Goal: Task Accomplishment & Management: Complete application form

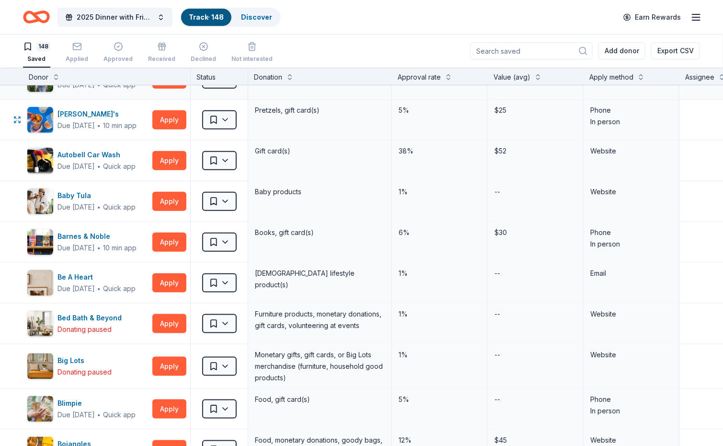
scroll to position [353, 0]
click at [541, 51] on input at bounding box center [531, 50] width 123 height 17
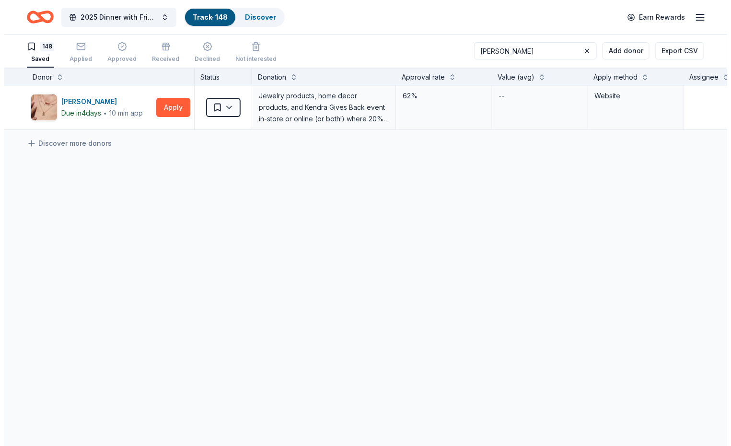
scroll to position [0, 0]
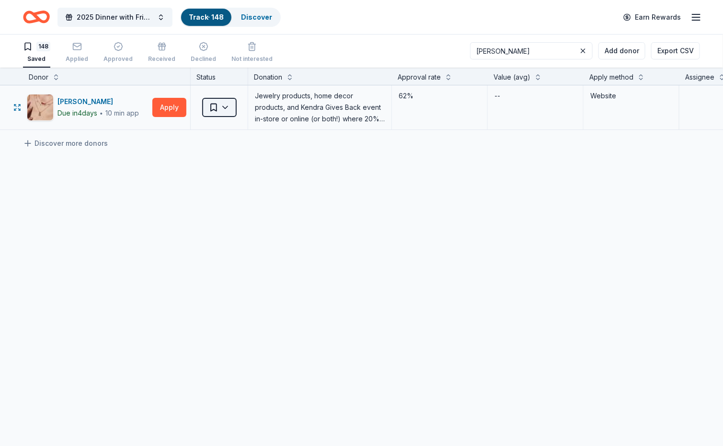
type input "KENDRA"
click at [227, 102] on html "2025 Dinner with Friends Track · 148 Discover Earn Rewards 148 Saved Applied Ap…" at bounding box center [365, 223] width 731 height 446
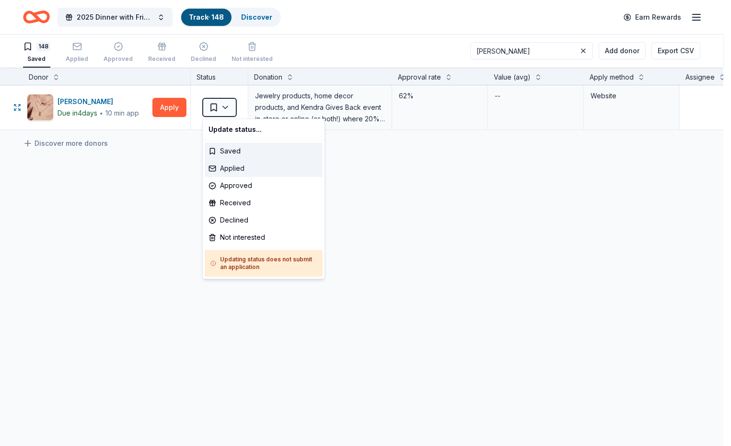
click at [224, 165] on div "Applied" at bounding box center [264, 168] width 118 height 17
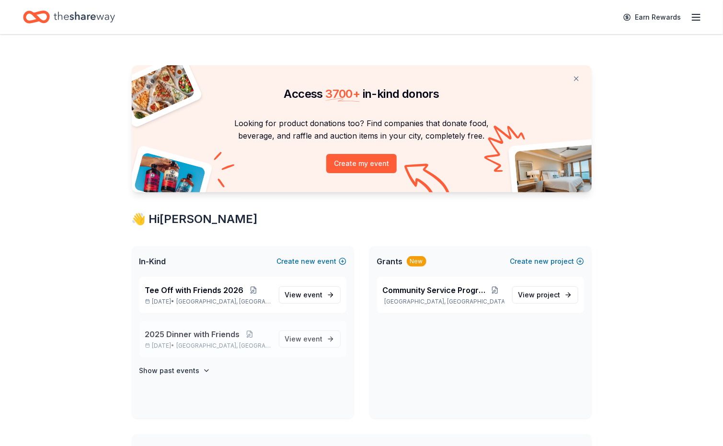
click at [204, 331] on span "2025 Dinner with Friends" at bounding box center [192, 333] width 95 height 11
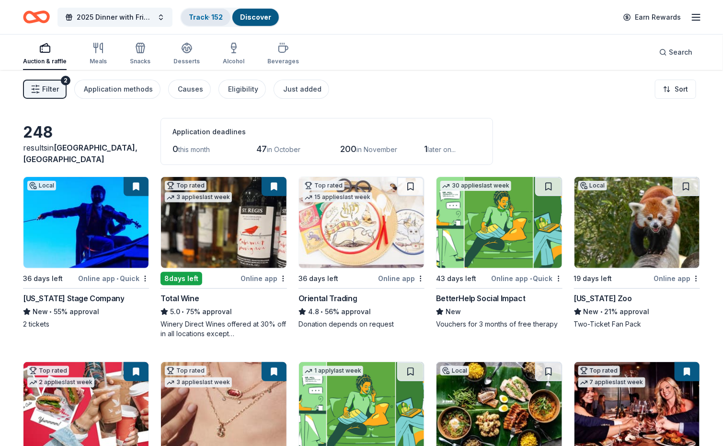
click at [212, 14] on link "Track · 152" at bounding box center [206, 17] width 34 height 8
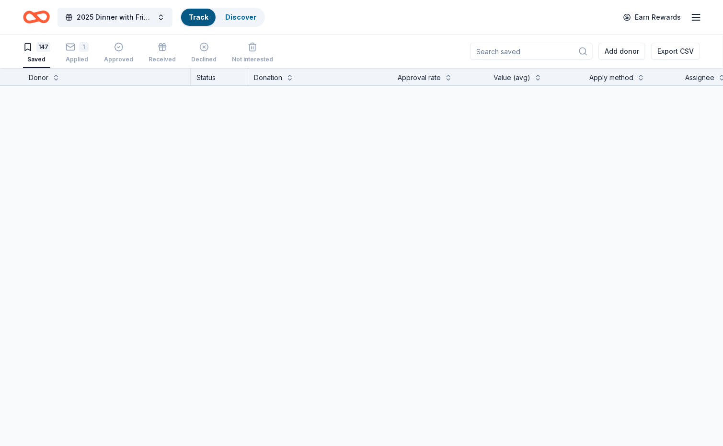
scroll to position [0, 0]
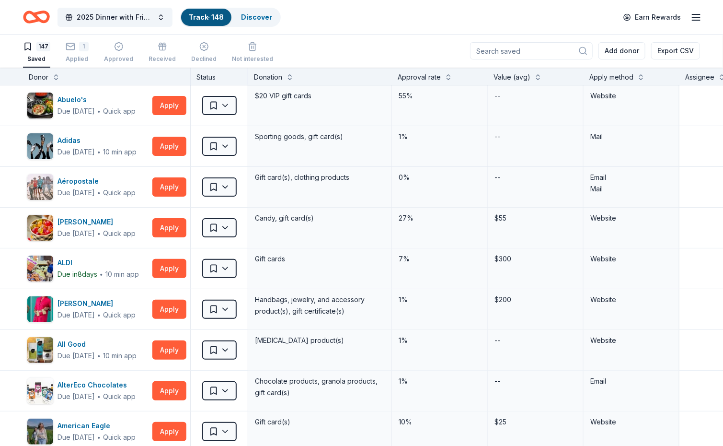
click at [530, 51] on input at bounding box center [531, 50] width 123 height 17
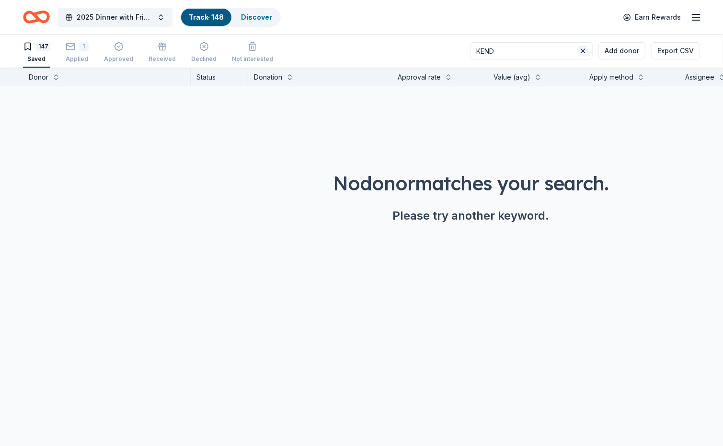
type input "KEND"
click at [585, 51] on button at bounding box center [582, 50] width 11 height 11
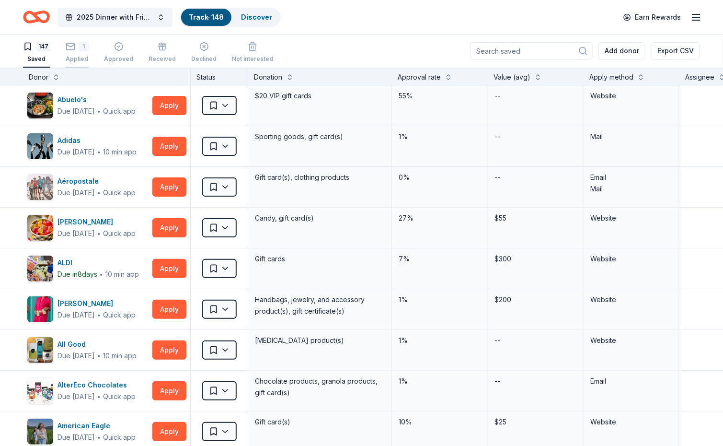
click at [69, 51] on div "1 Applied" at bounding box center [77, 52] width 23 height 21
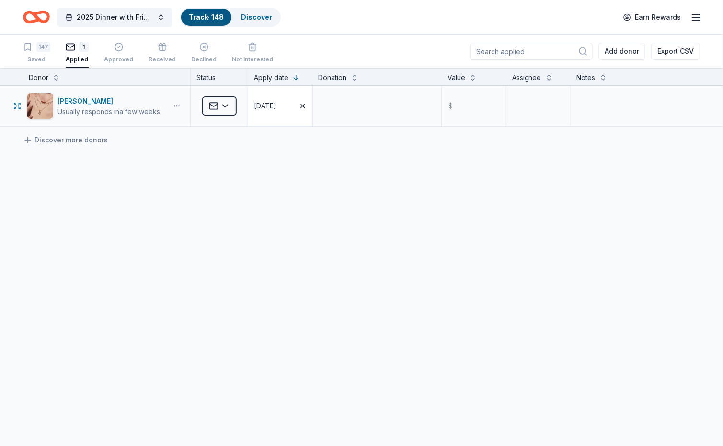
click at [267, 106] on div "[DATE]" at bounding box center [265, 105] width 23 height 11
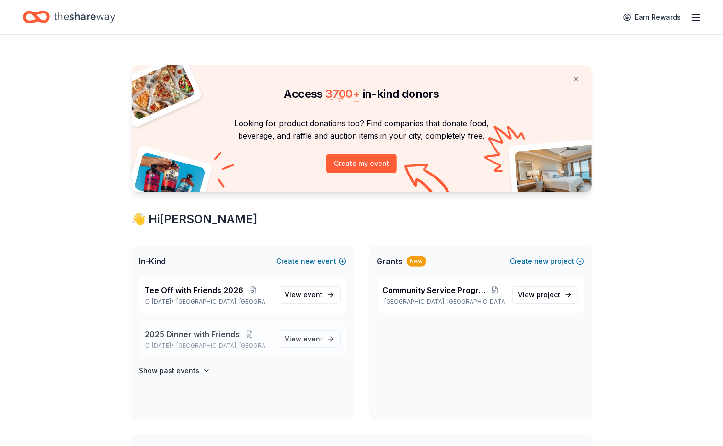
click at [208, 331] on span "2025 Dinner with Friends" at bounding box center [192, 333] width 95 height 11
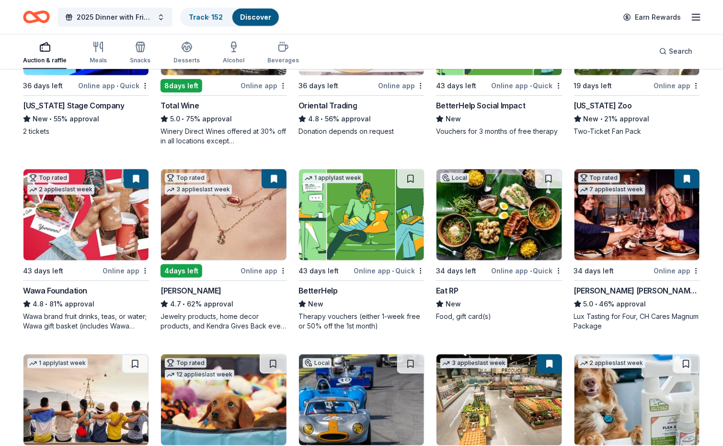
scroll to position [202, 0]
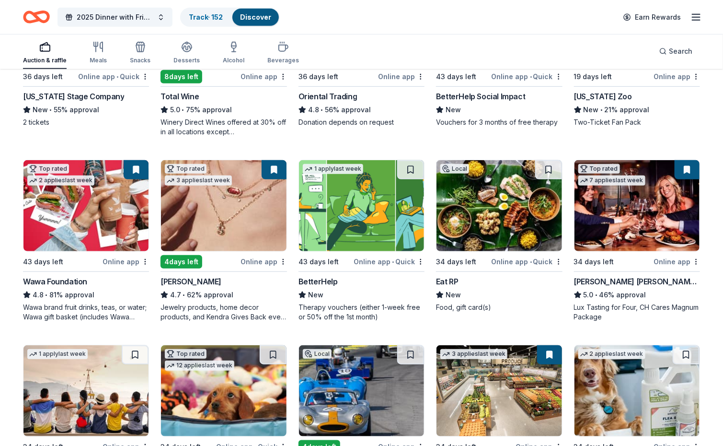
click at [238, 205] on img at bounding box center [223, 205] width 125 height 91
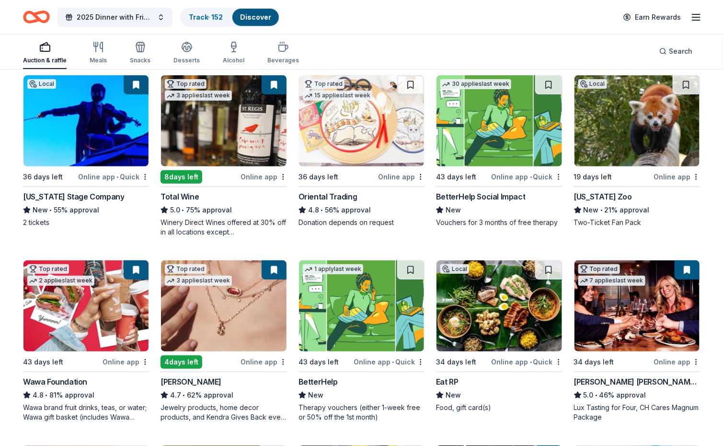
scroll to position [101, 0]
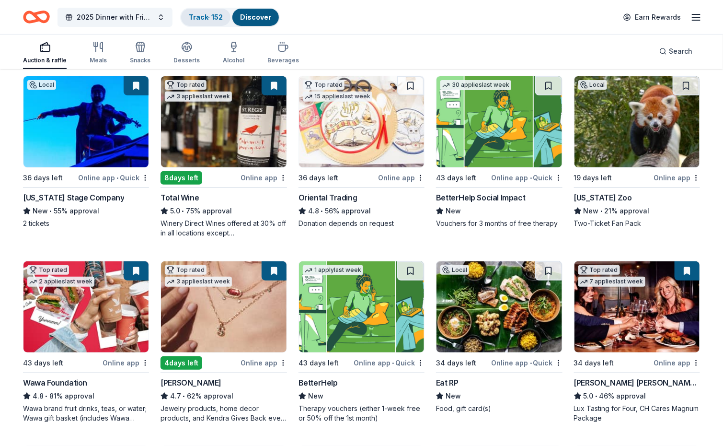
click at [214, 14] on link "Track · 152" at bounding box center [206, 17] width 34 height 8
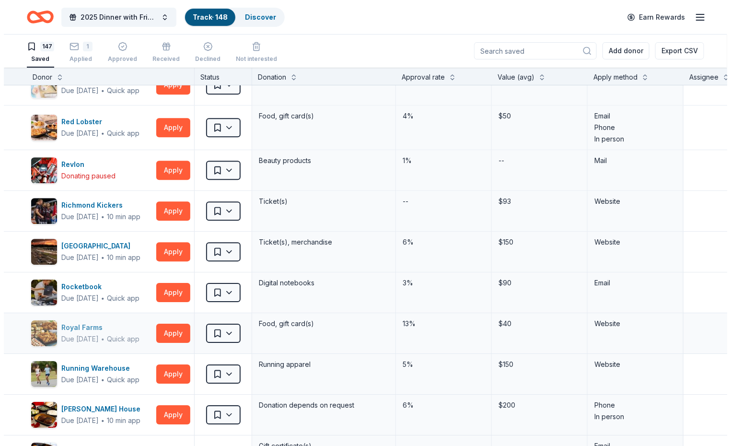
scroll to position [4186, 0]
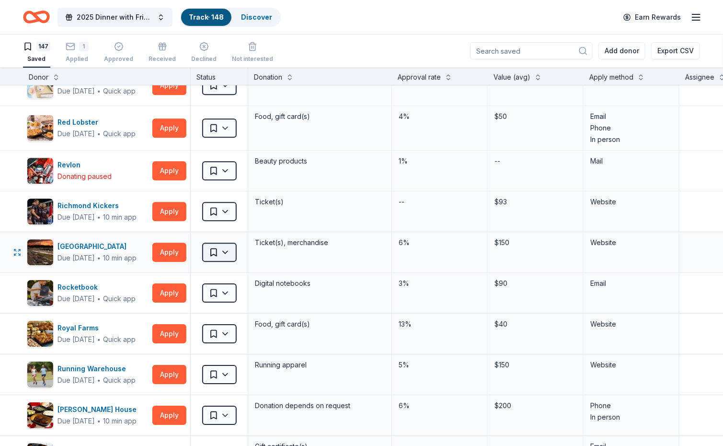
click at [227, 253] on html "2025 Dinner with Friends Track · 148 Discover Earn Rewards 147 Saved 1 Applied …" at bounding box center [361, 223] width 723 height 446
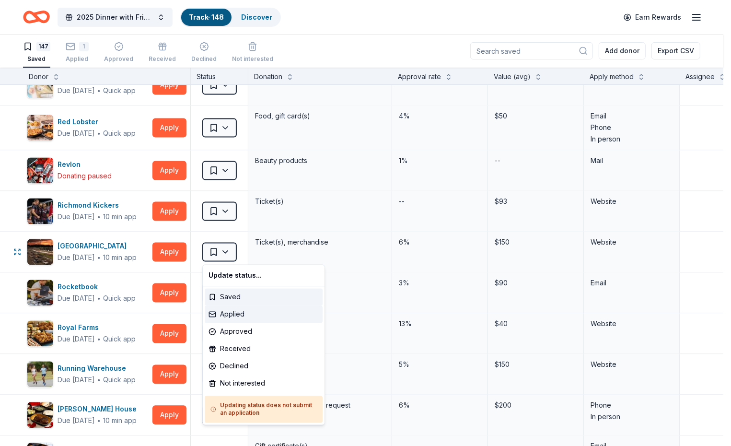
click at [226, 315] on div "Applied" at bounding box center [264, 314] width 118 height 17
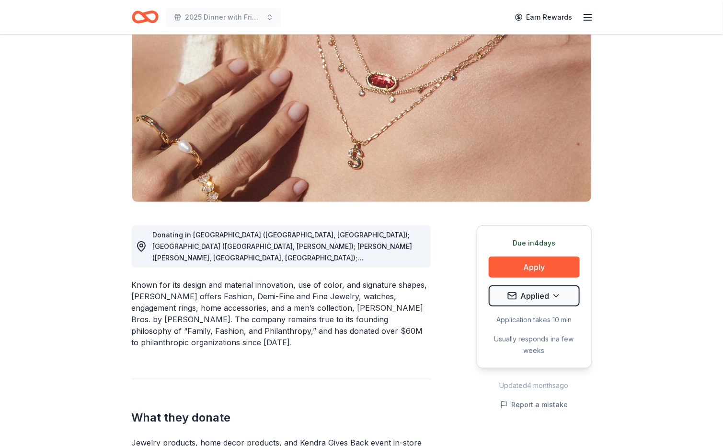
scroll to position [101, 0]
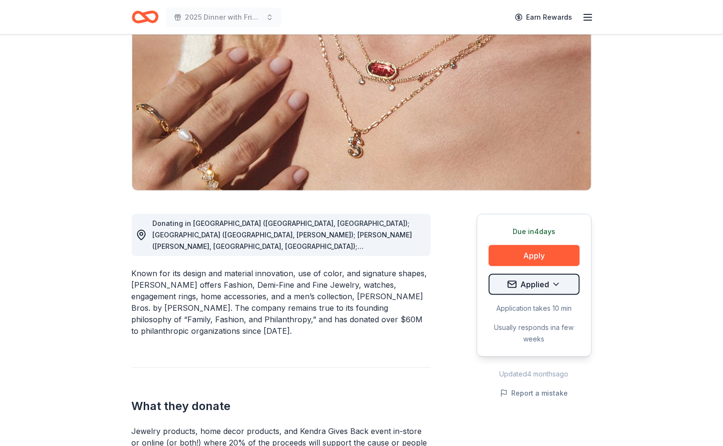
click at [557, 281] on html "2025 Dinner with Friends Earn Rewards Due [DATE] Share [PERSON_NAME] 4.7 • 119 …" at bounding box center [361, 122] width 723 height 446
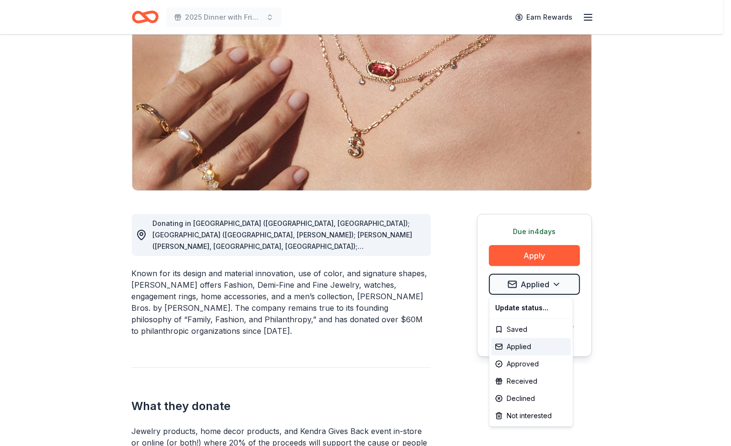
click at [609, 283] on html "2025 Dinner with Friends Earn Rewards Due [DATE] Share [PERSON_NAME] 4.7 • 119 …" at bounding box center [365, 122] width 731 height 446
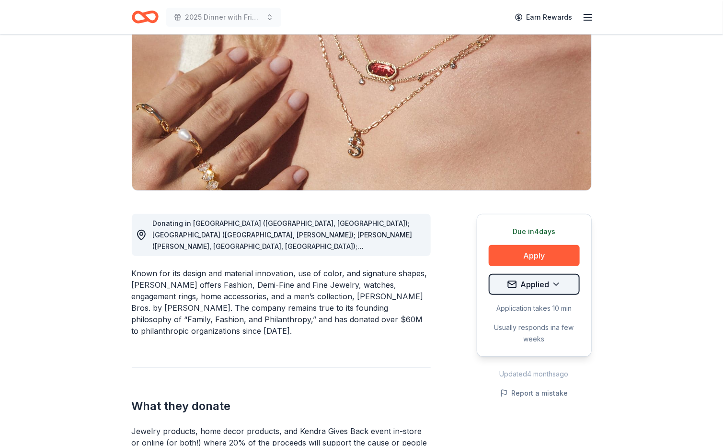
click at [560, 282] on html "2025 Dinner with Friends Earn Rewards Due [DATE] Share [PERSON_NAME] 4.7 • 119 …" at bounding box center [361, 122] width 723 height 446
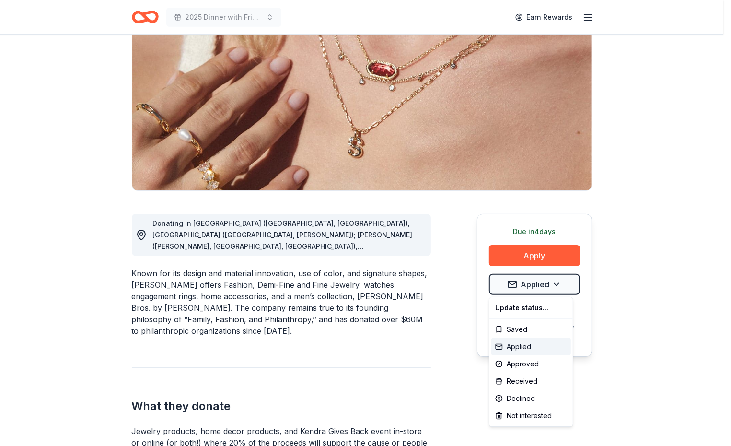
click at [518, 348] on div "Applied" at bounding box center [531, 346] width 80 height 17
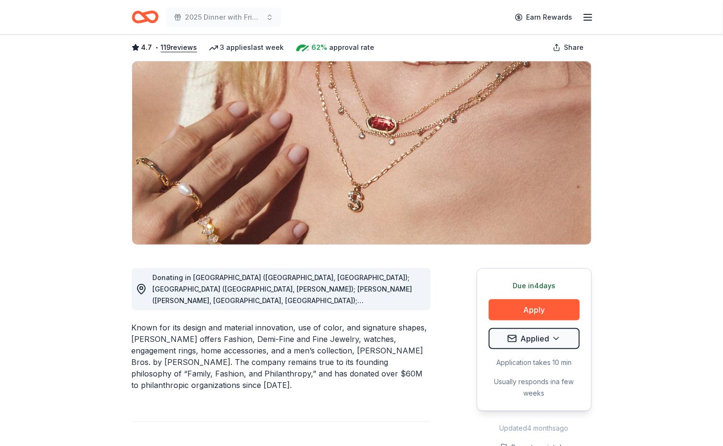
scroll to position [0, 0]
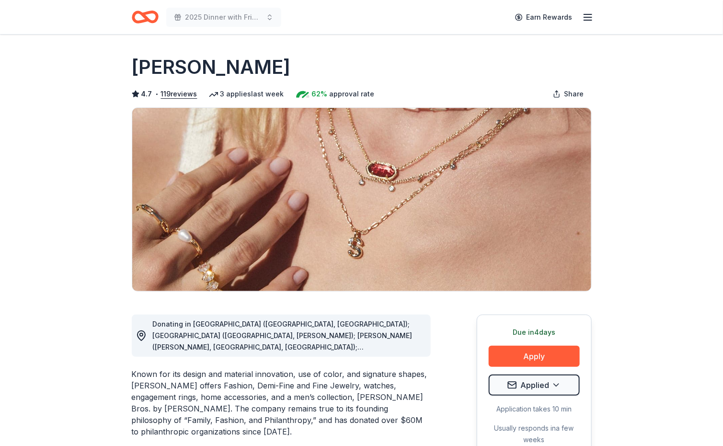
click at [590, 17] on line "button" at bounding box center [588, 17] width 8 height 0
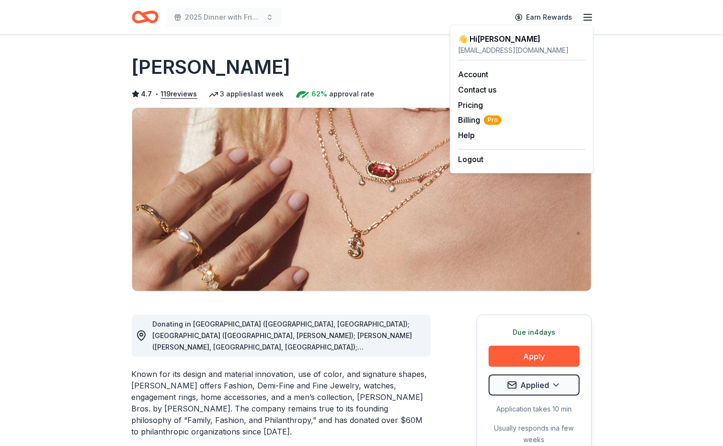
click at [481, 35] on div "👋 Hi Carlos" at bounding box center [521, 38] width 127 height 11
click at [478, 48] on div "cclanton@fopjc.org" at bounding box center [521, 50] width 127 height 11
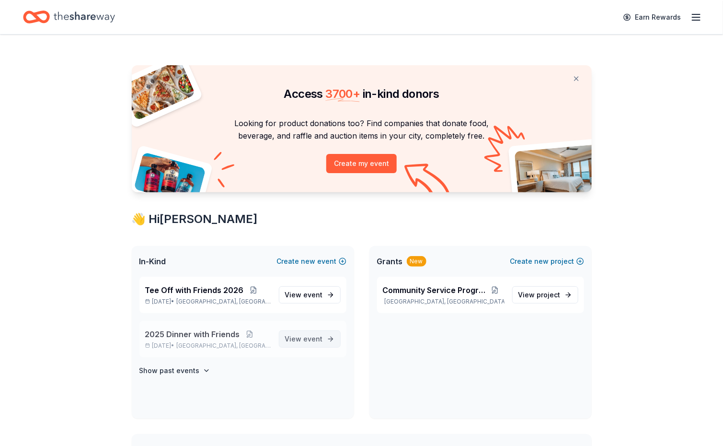
click at [309, 340] on span "event" at bounding box center [313, 338] width 19 height 8
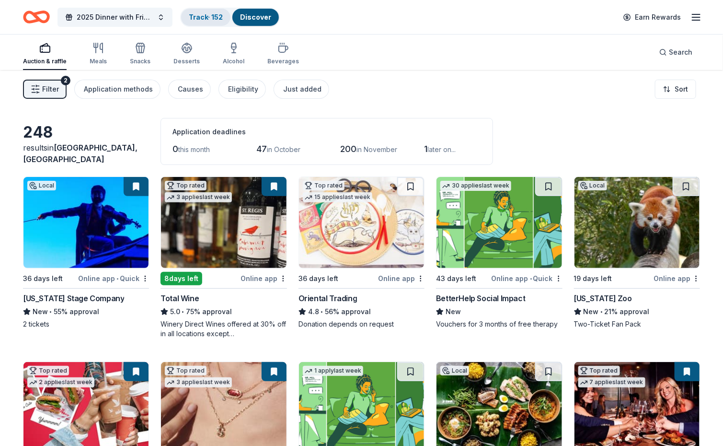
click at [202, 15] on link "Track · 152" at bounding box center [206, 17] width 34 height 8
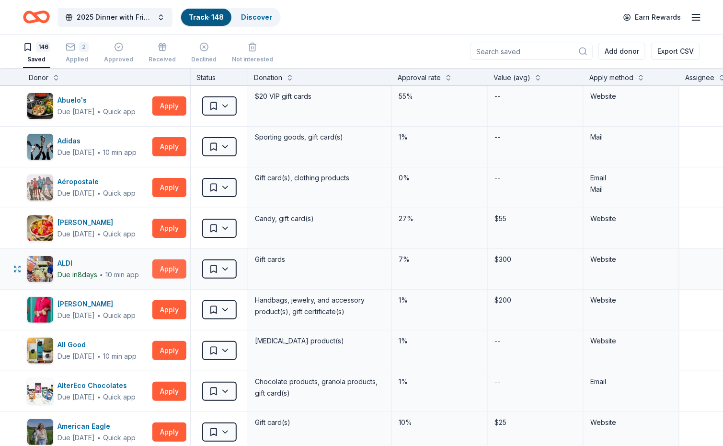
click at [176, 272] on button "Apply" at bounding box center [169, 268] width 34 height 19
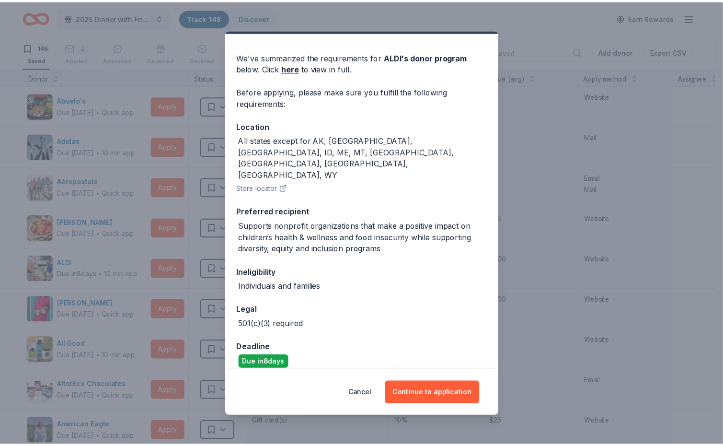
scroll to position [37, 0]
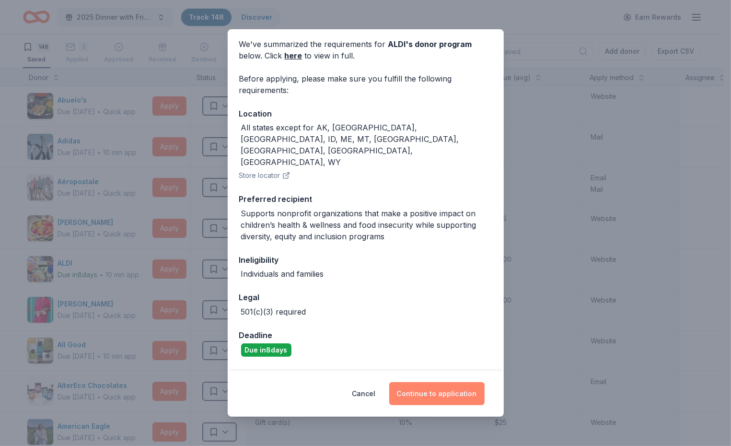
click at [428, 395] on button "Continue to application" at bounding box center [436, 393] width 95 height 23
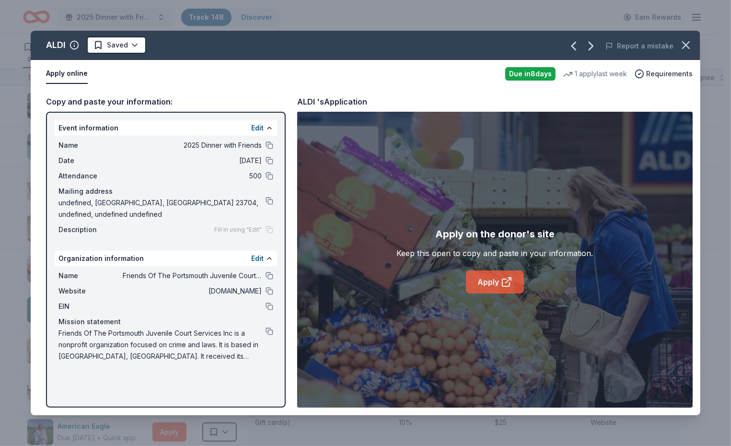
click at [490, 284] on link "Apply" at bounding box center [495, 281] width 58 height 23
click at [682, 44] on icon "button" at bounding box center [685, 44] width 13 height 13
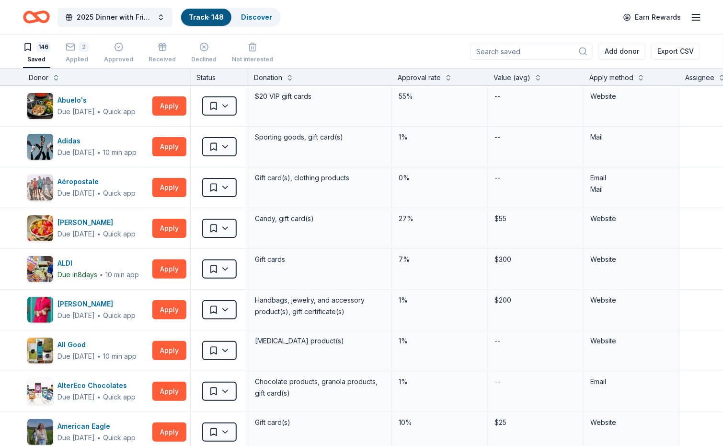
drag, startPoint x: 204, startPoint y: 13, endPoint x: 417, endPoint y: 18, distance: 213.3
click at [417, 18] on div "2025 Dinner with Friends Track · 148 Discover Earn Rewards" at bounding box center [361, 17] width 677 height 23
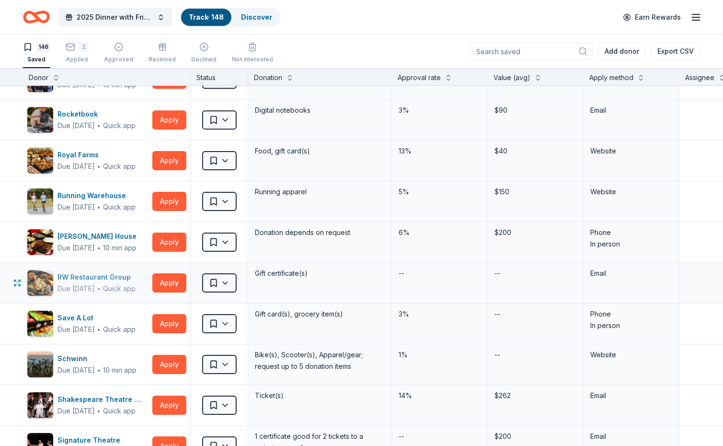
scroll to position [4214, 0]
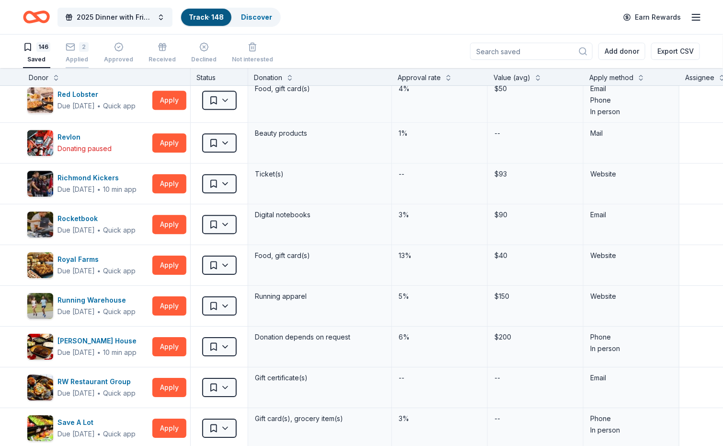
click at [78, 46] on div "2" at bounding box center [77, 47] width 23 height 10
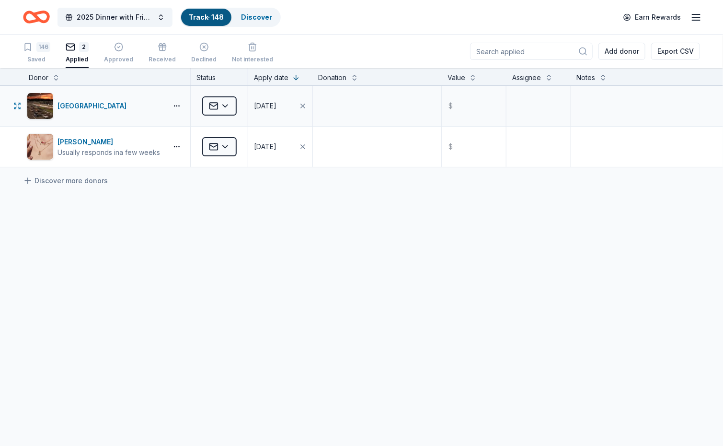
click at [177, 101] on div "[GEOGRAPHIC_DATA]" at bounding box center [106, 106] width 167 height 40
click at [178, 103] on button "button" at bounding box center [176, 106] width 19 height 8
click at [154, 122] on link "Visit donor website" at bounding box center [141, 125] width 77 height 11
click at [40, 46] on div "146" at bounding box center [43, 47] width 14 height 10
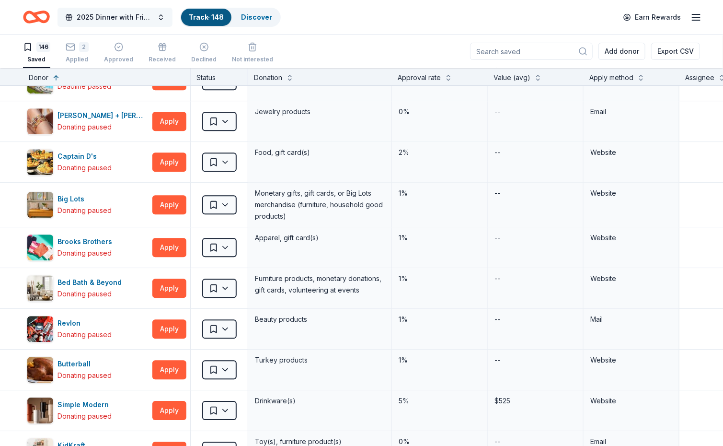
scroll to position [2291, 0]
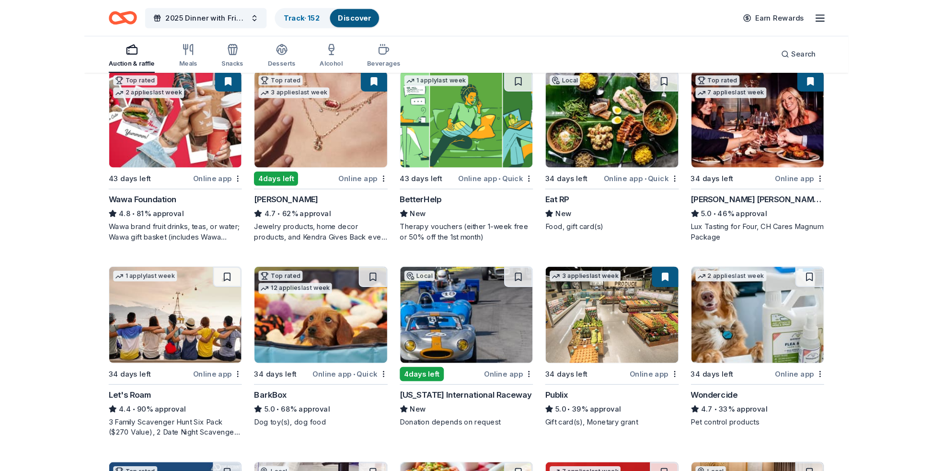
scroll to position [353, 0]
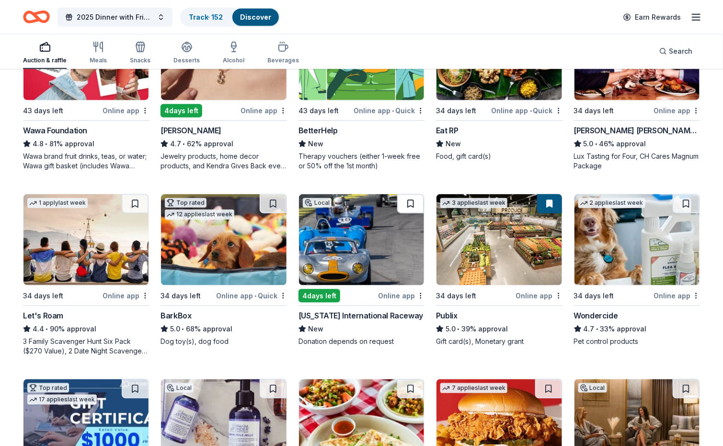
click at [410, 203] on button at bounding box center [410, 203] width 27 height 19
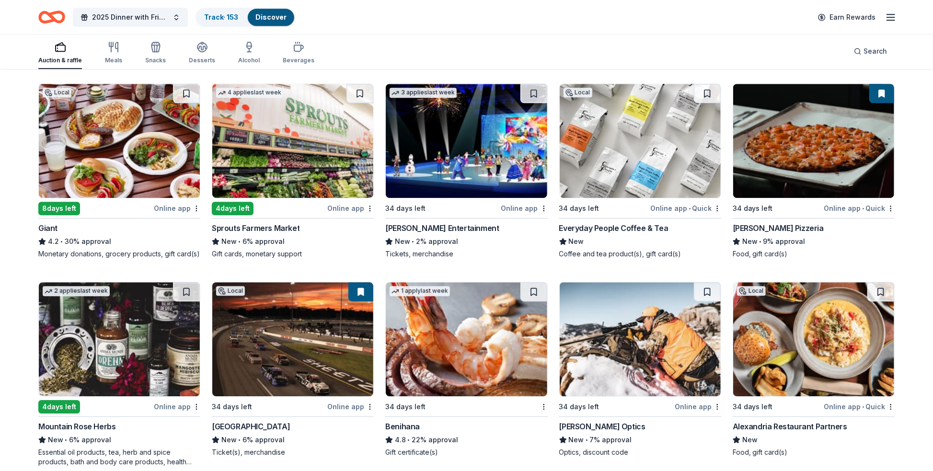
scroll to position [4398, 0]
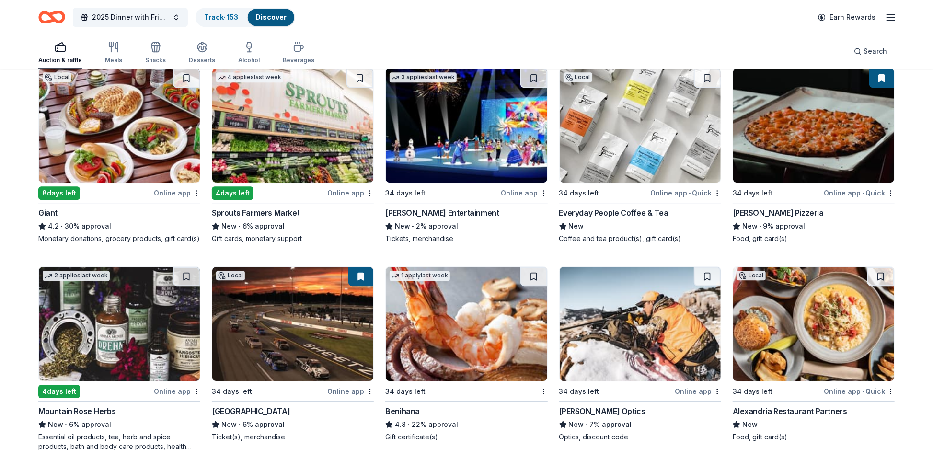
click at [255, 407] on div "[GEOGRAPHIC_DATA]" at bounding box center [251, 410] width 78 height 11
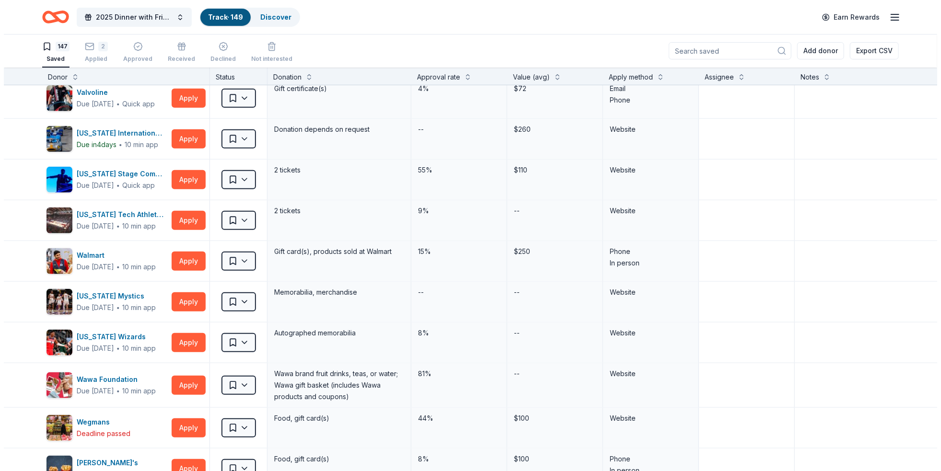
scroll to position [5565, 0]
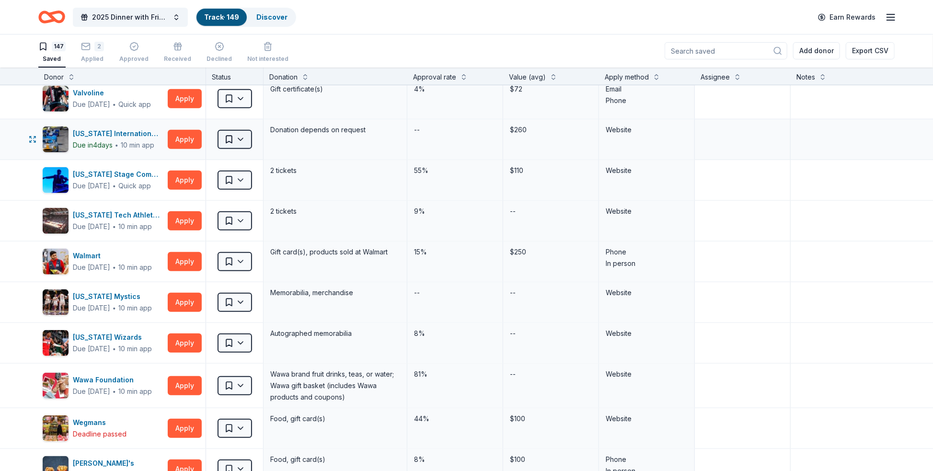
click at [245, 138] on html "2025 Dinner with Friends Track · 149 Discover Earn Rewards 147 Saved 2 Applied …" at bounding box center [466, 235] width 933 height 471
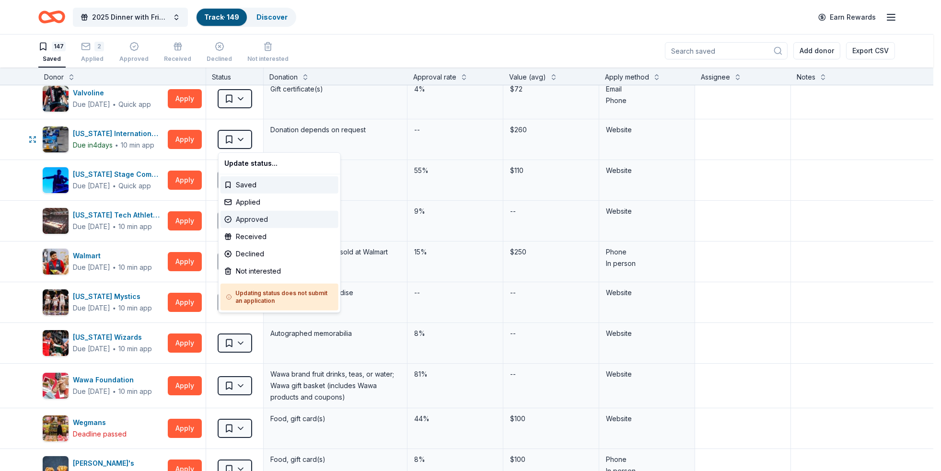
click at [244, 217] on div "Approved" at bounding box center [279, 219] width 118 height 17
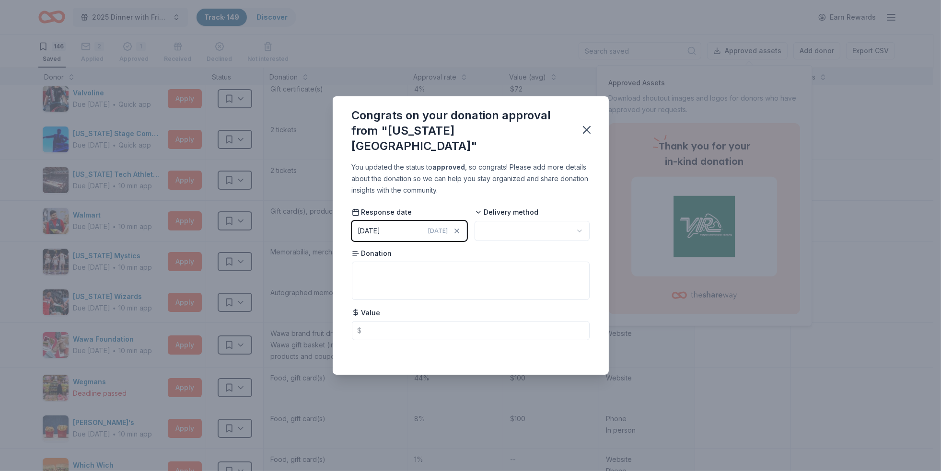
click at [579, 218] on html "2025 Dinner with Friends Track · 149 Discover Earn Rewards 146 Saved 2 Applied …" at bounding box center [470, 235] width 941 height 471
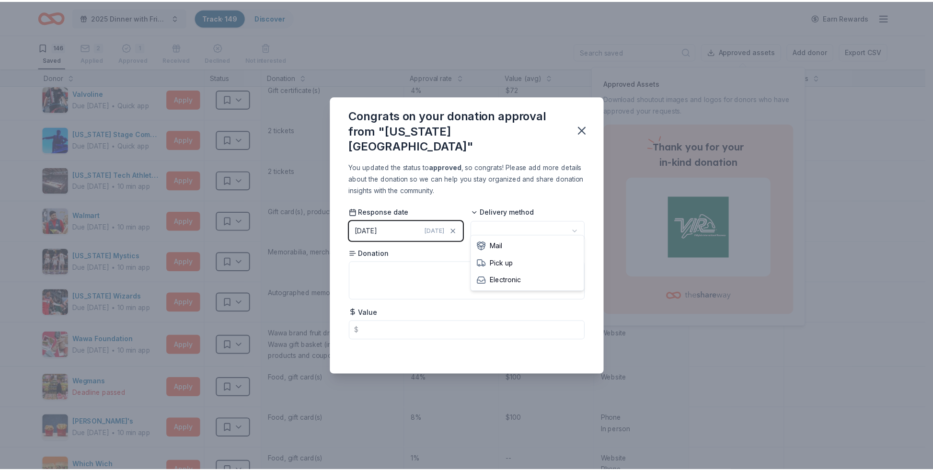
scroll to position [0, 0]
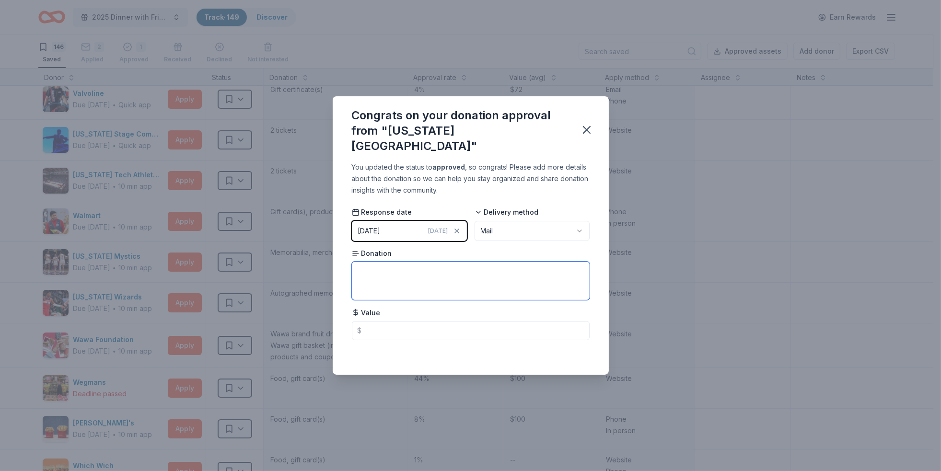
click at [371, 263] on textarea at bounding box center [471, 281] width 238 height 38
click at [397, 264] on textarea "4-" at bounding box center [471, 281] width 238 height 38
type textarea "4-Weekend passes"
click at [543, 240] on div "Response date 09/29/2025 Today Delivery method Mail Donation 4-Weekend passes V…" at bounding box center [471, 273] width 238 height 133
click at [583, 126] on icon "button" at bounding box center [586, 129] width 7 height 7
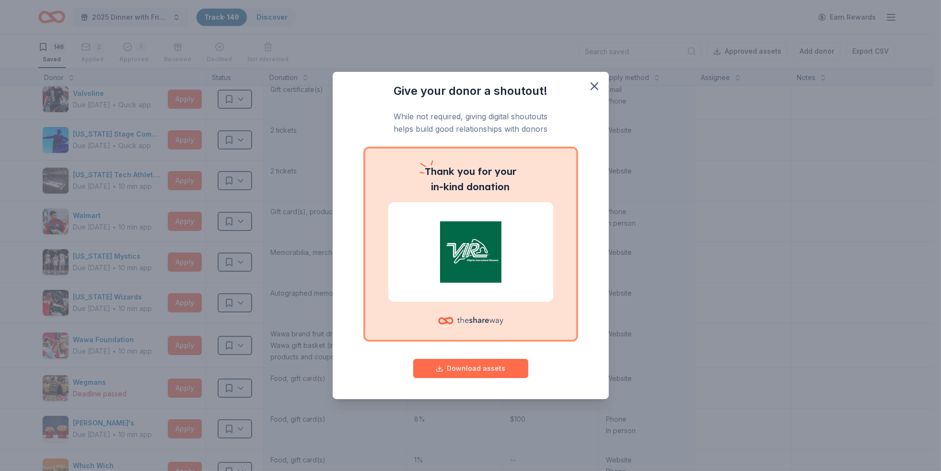
click at [472, 368] on button "Download assets" at bounding box center [470, 368] width 115 height 19
click at [597, 80] on icon "button" at bounding box center [593, 86] width 13 height 13
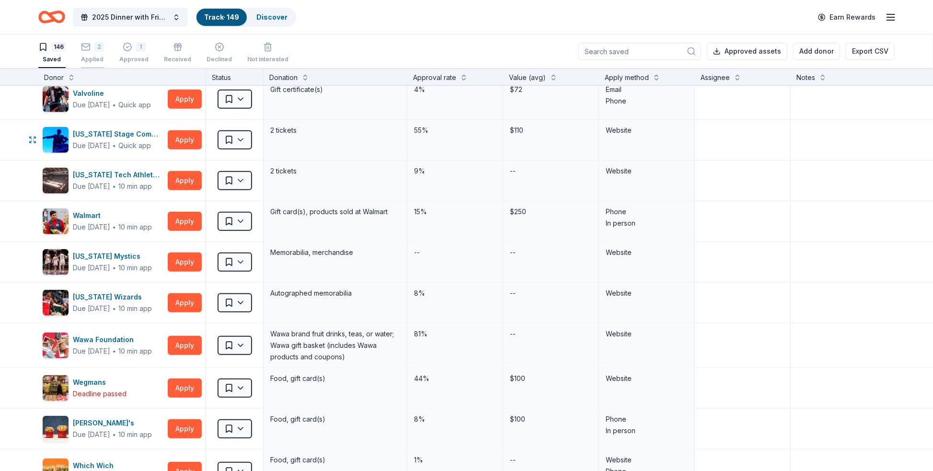
click at [98, 51] on div "2" at bounding box center [99, 47] width 10 height 10
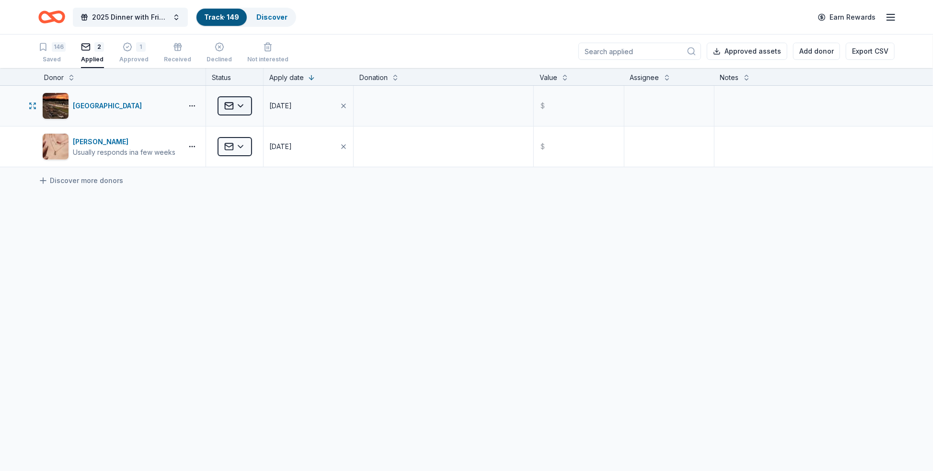
click at [240, 104] on html "2025 Dinner with Friends Track · 149 Discover Earn Rewards 146 Saved 2 Applied …" at bounding box center [466, 235] width 933 height 471
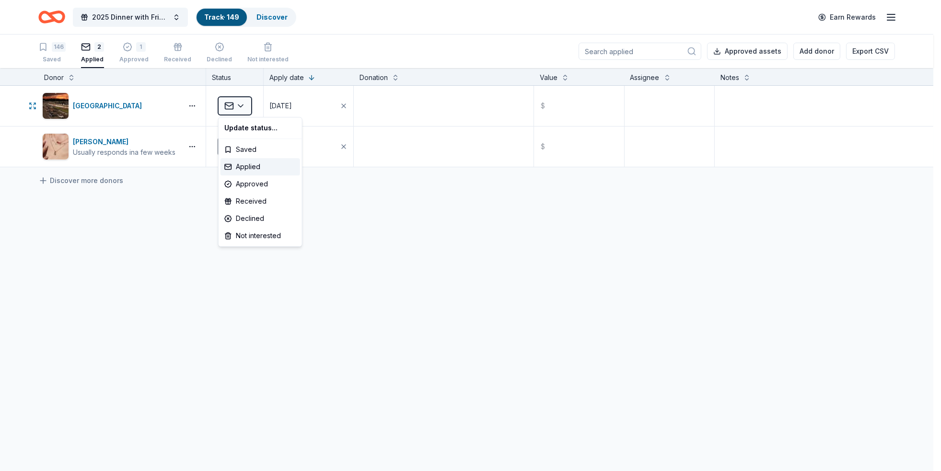
click at [242, 106] on html "2025 Dinner with Friends Track · 149 Discover Earn Rewards 146 Saved 2 Applied …" at bounding box center [470, 235] width 941 height 471
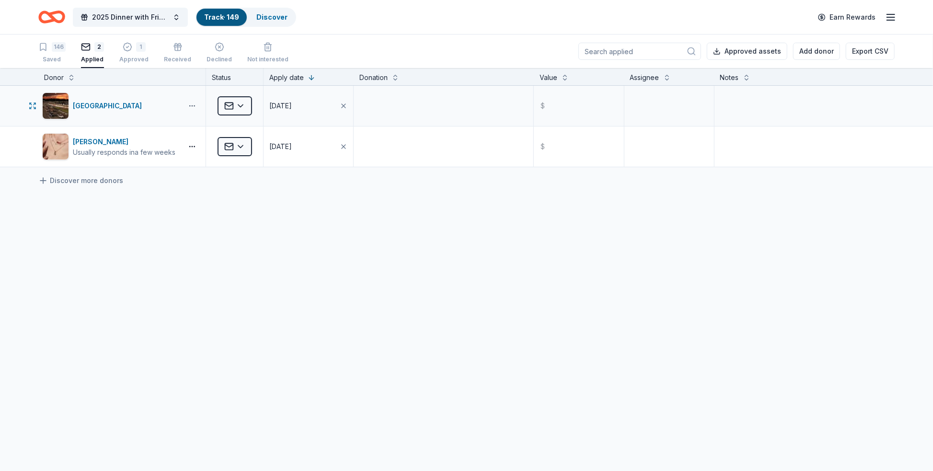
click at [195, 106] on button "button" at bounding box center [192, 106] width 19 height 8
click at [195, 105] on button "button" at bounding box center [192, 106] width 19 height 8
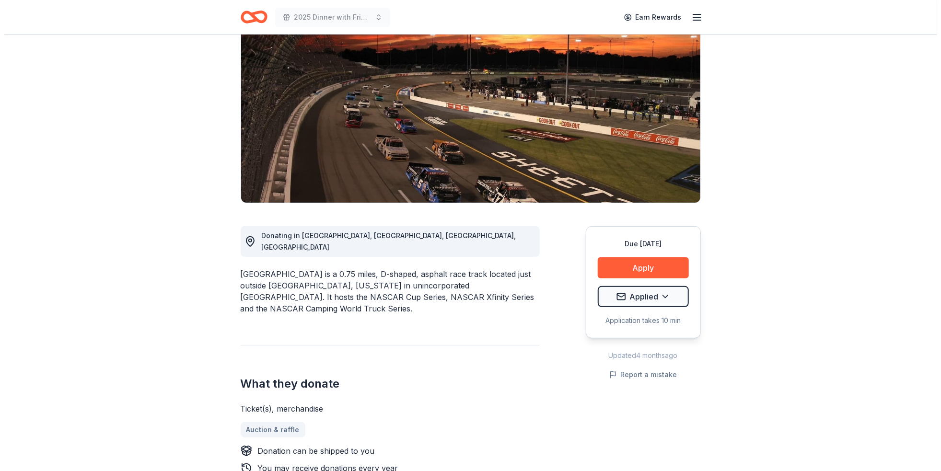
scroll to position [151, 0]
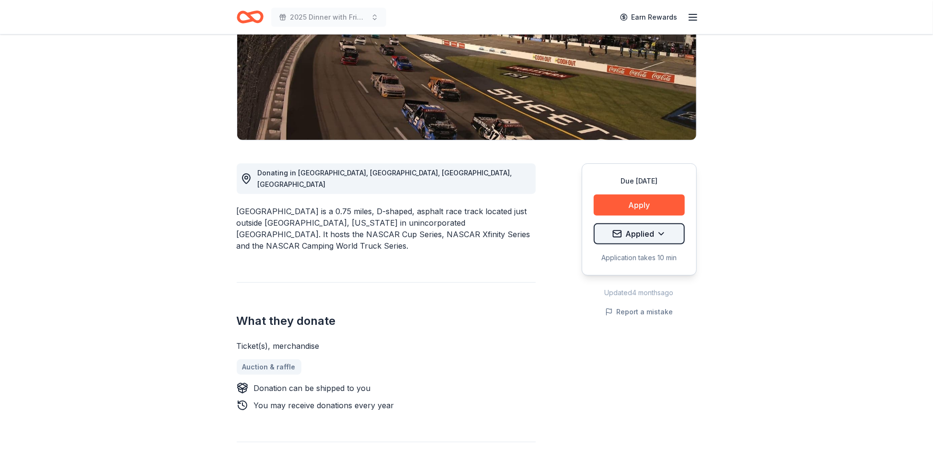
click at [659, 234] on html "2025 Dinner with Friends Earn Rewards Due [DATE] Share [GEOGRAPHIC_DATA] New 6%…" at bounding box center [466, 84] width 933 height 471
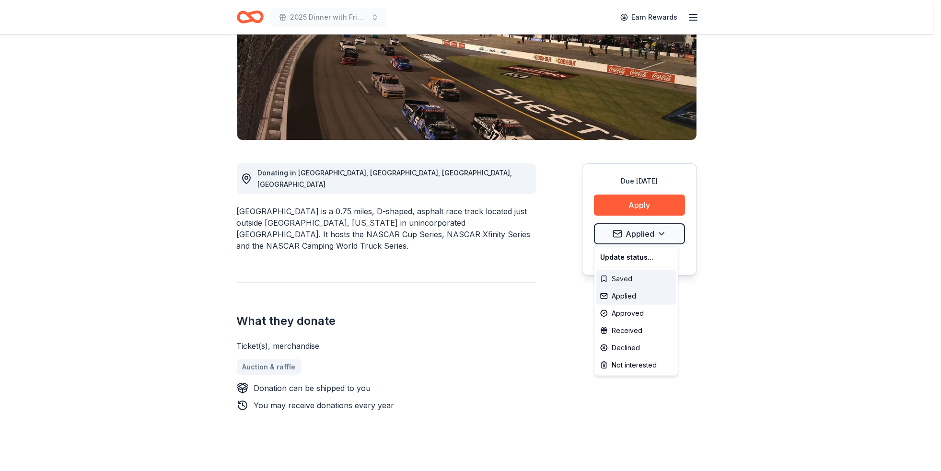
click at [623, 276] on div "Saved" at bounding box center [636, 278] width 80 height 17
click at [640, 200] on html "2025 Dinner with Friends Earn Rewards Due [DATE] Share [GEOGRAPHIC_DATA] New 6%…" at bounding box center [470, 84] width 941 height 471
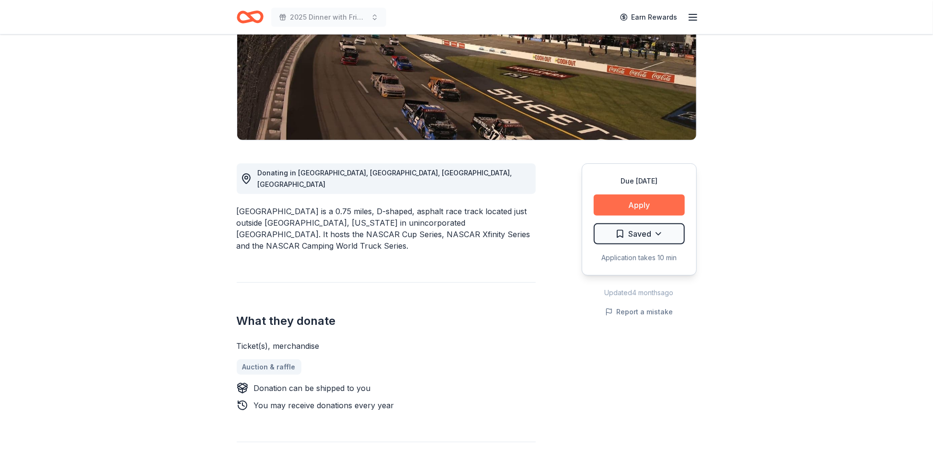
click at [636, 203] on button "Apply" at bounding box center [639, 205] width 91 height 21
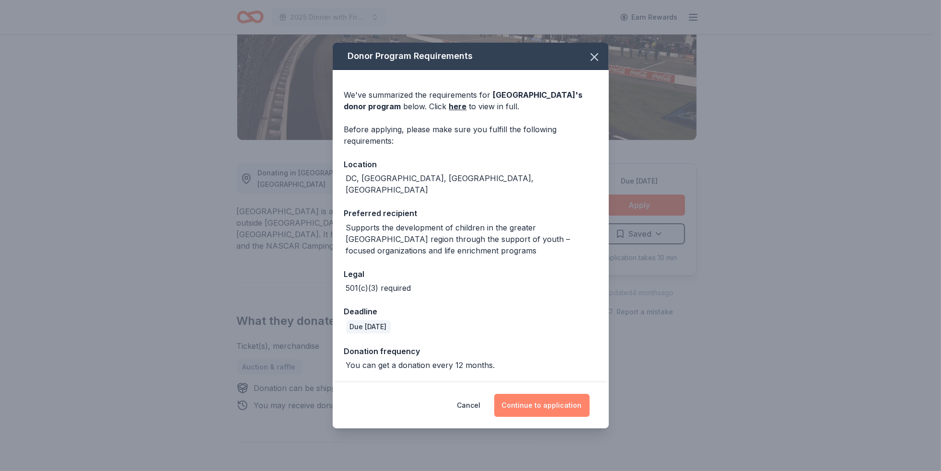
click at [526, 402] on button "Continue to application" at bounding box center [541, 405] width 95 height 23
